Goal: Navigation & Orientation: Find specific page/section

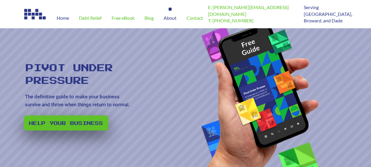
click at [175, 19] on span "About" at bounding box center [170, 18] width 13 height 5
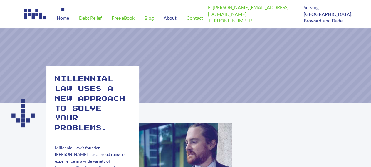
click at [64, 20] on span "Home" at bounding box center [63, 18] width 12 height 5
